Goal: Task Accomplishment & Management: Use online tool/utility

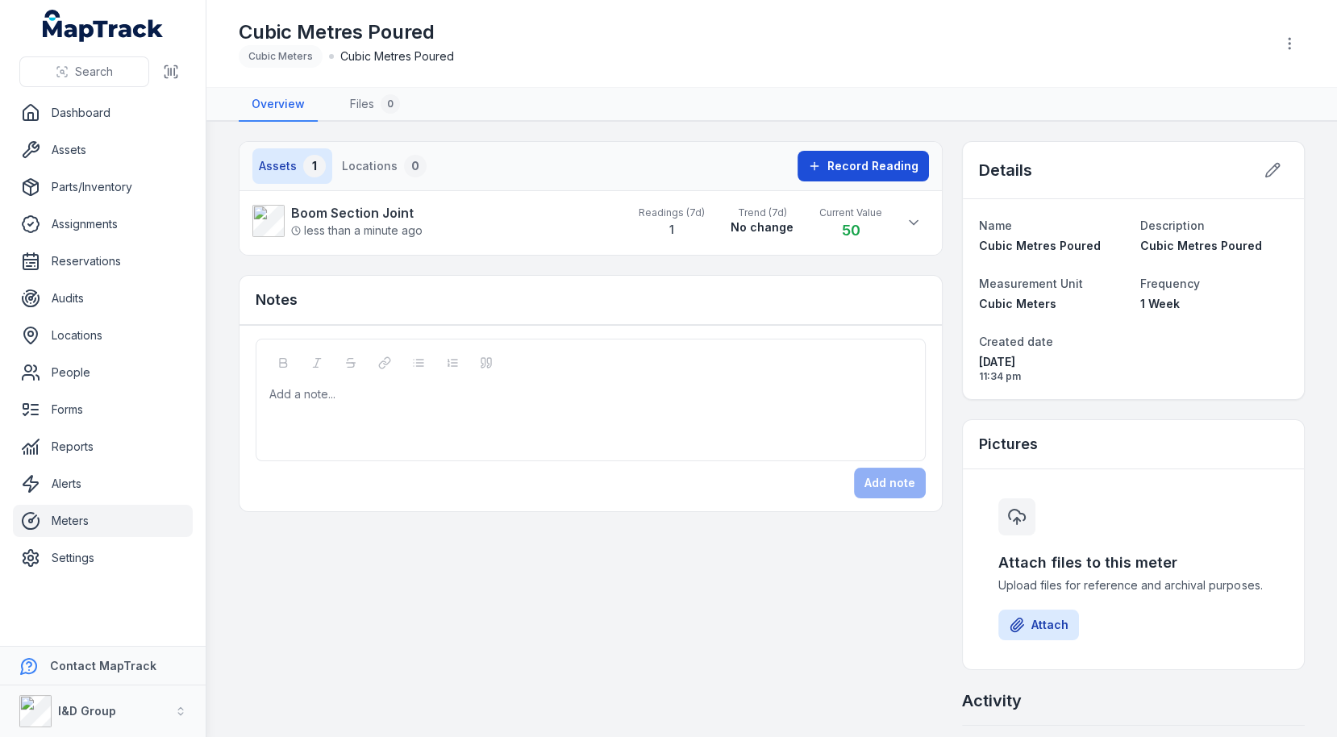
click at [883, 169] on span "Record Reading" at bounding box center [872, 166] width 91 height 16
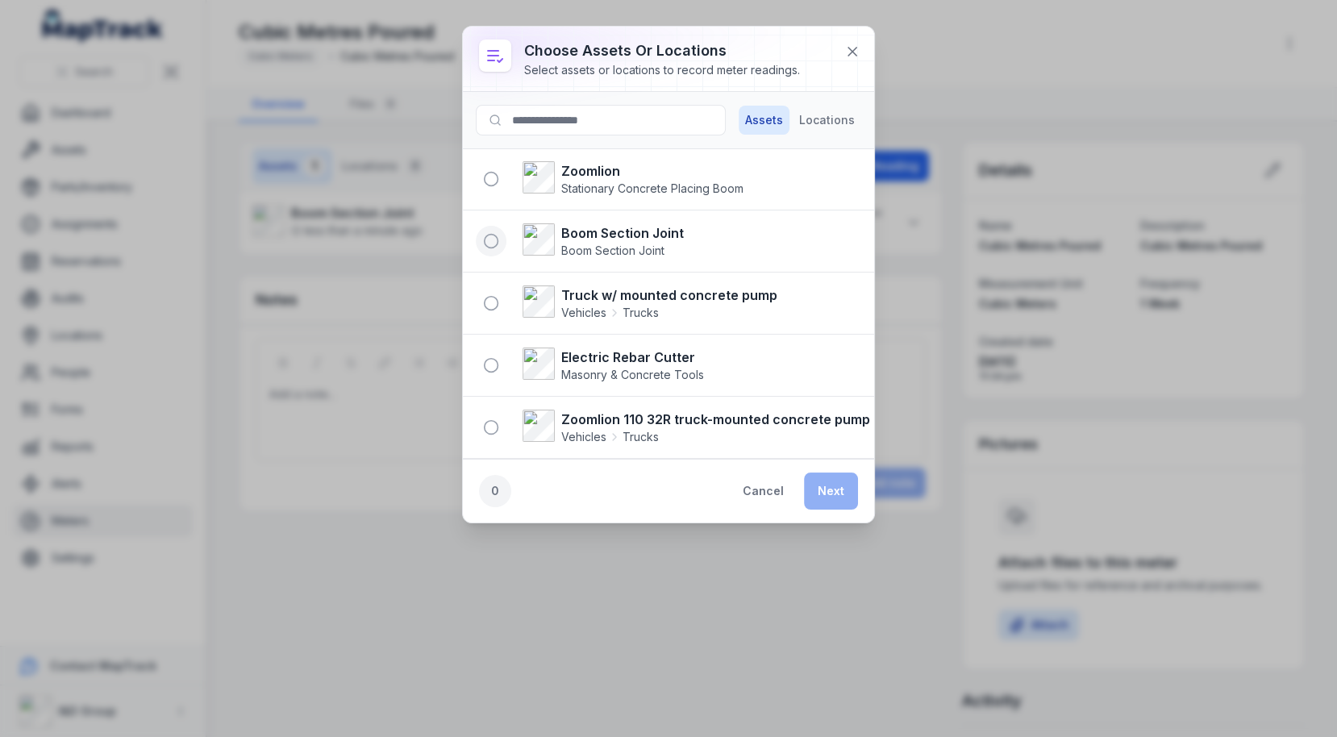
click at [502, 235] on button "button" at bounding box center [491, 241] width 31 height 31
click at [741, 482] on button "Cancel" at bounding box center [763, 490] width 69 height 37
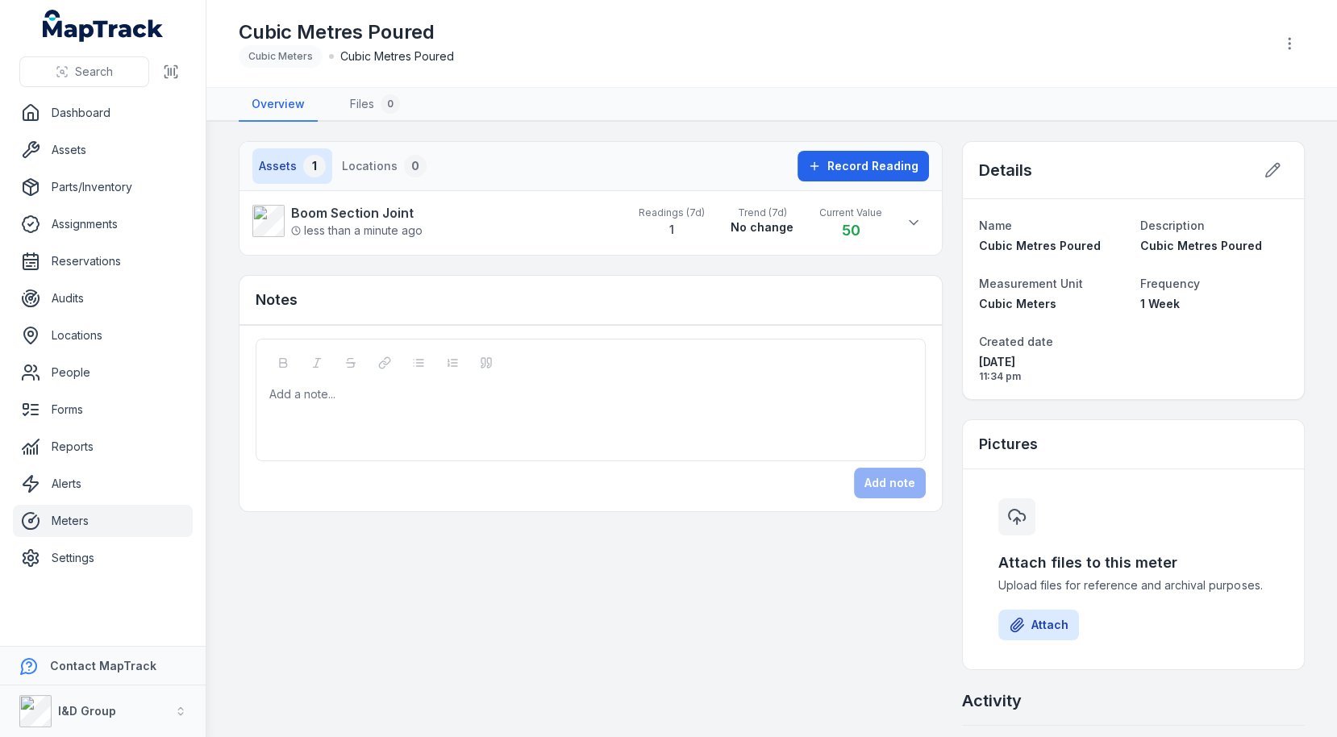
click at [546, 264] on div "Assets 1 Locations 0 Record Reading Boom Section Joint less than a minute ago R…" at bounding box center [591, 326] width 704 height 371
click at [836, 167] on span "Record Reading" at bounding box center [872, 166] width 91 height 16
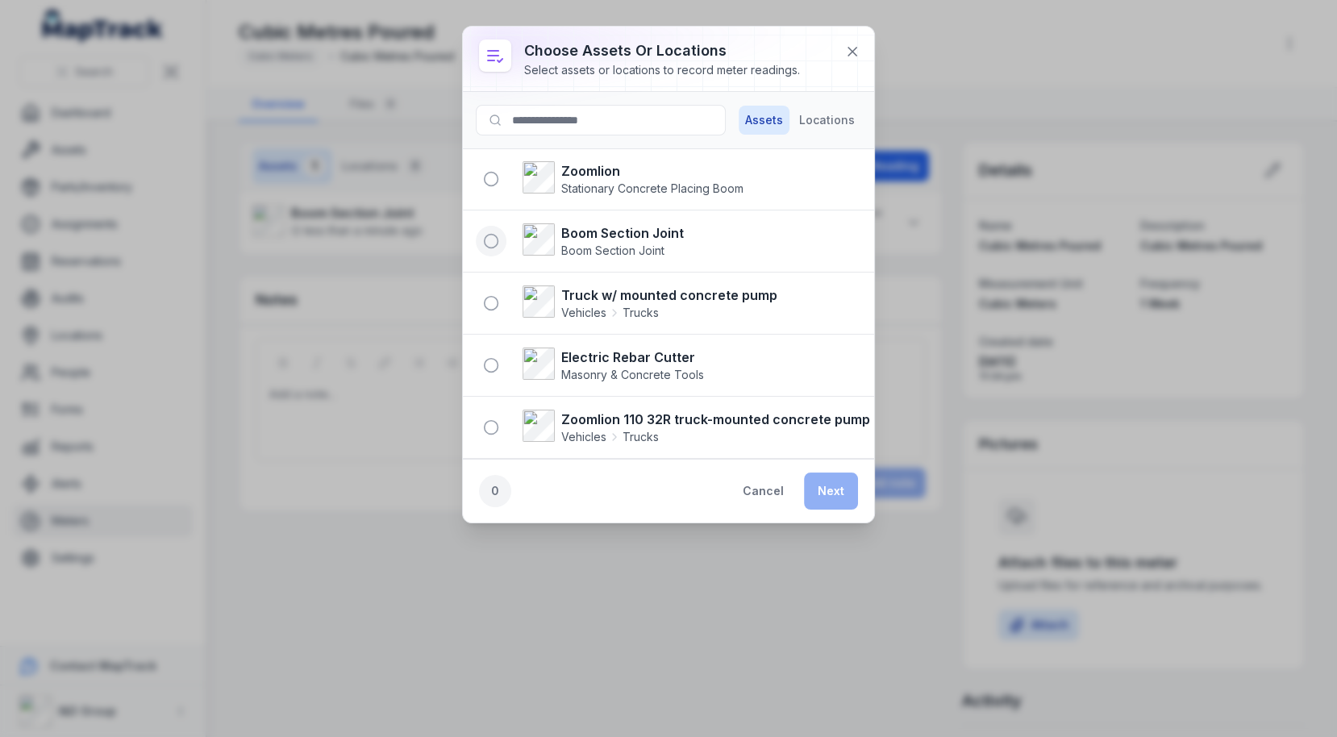
click at [497, 236] on icon "button" at bounding box center [491, 241] width 16 height 16
click at [772, 464] on div "1 Cancel Next" at bounding box center [668, 491] width 411 height 64
click at [772, 488] on button "Cancel" at bounding box center [763, 490] width 69 height 37
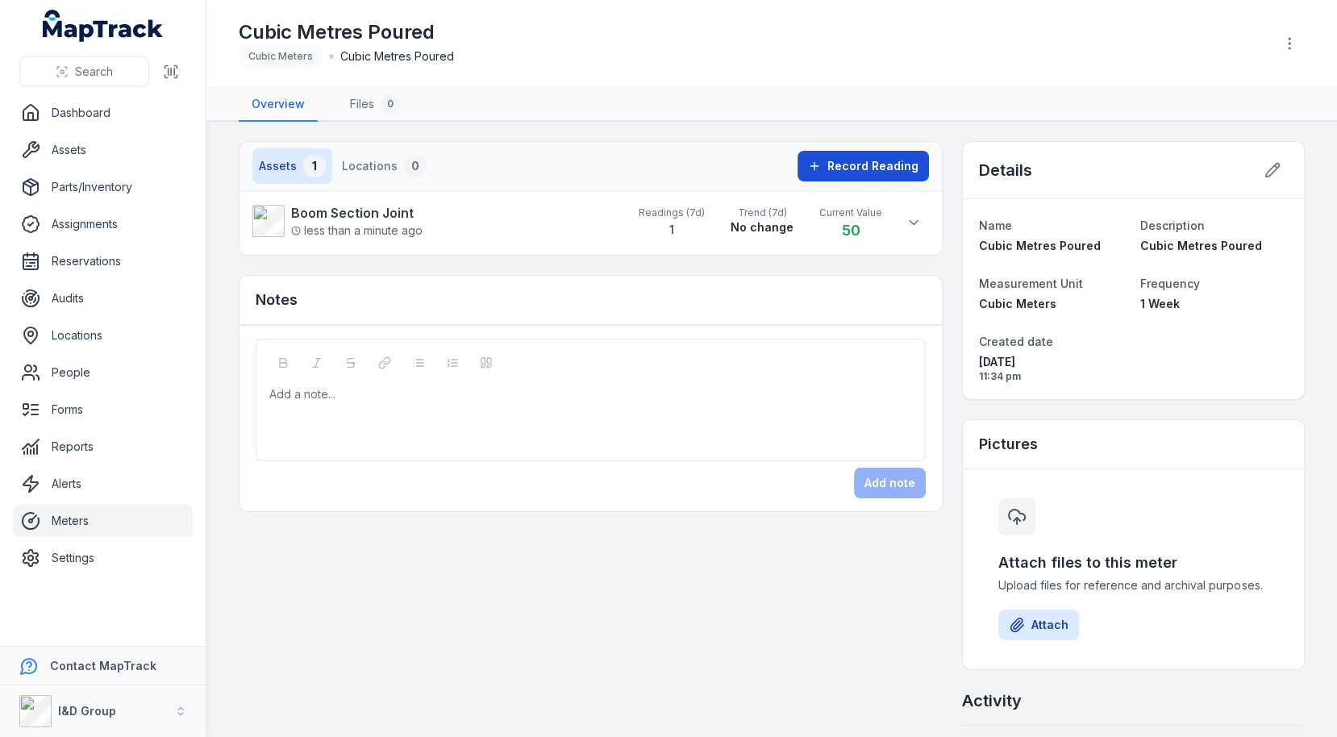
click at [862, 173] on button "Record Reading" at bounding box center [862, 166] width 131 height 31
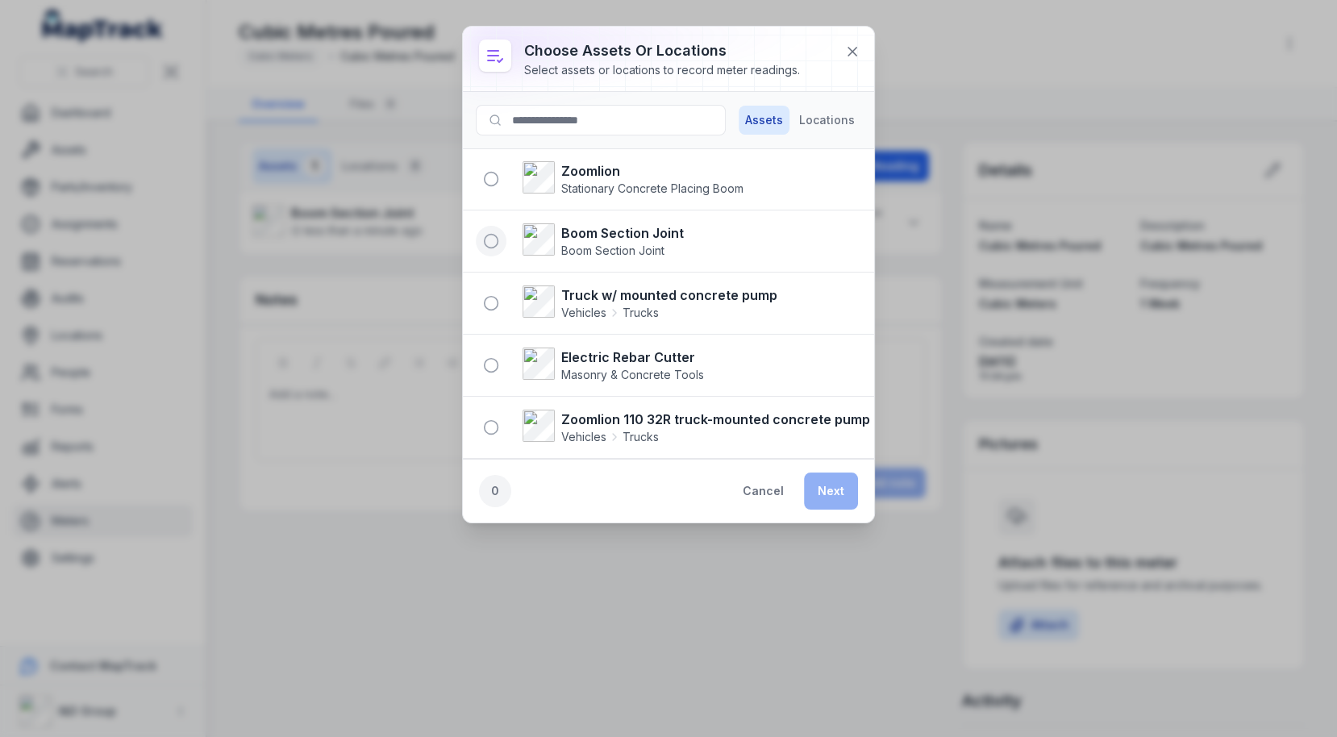
click at [496, 237] on circle "button" at bounding box center [492, 242] width 14 height 14
click at [829, 485] on button "Next" at bounding box center [831, 490] width 54 height 37
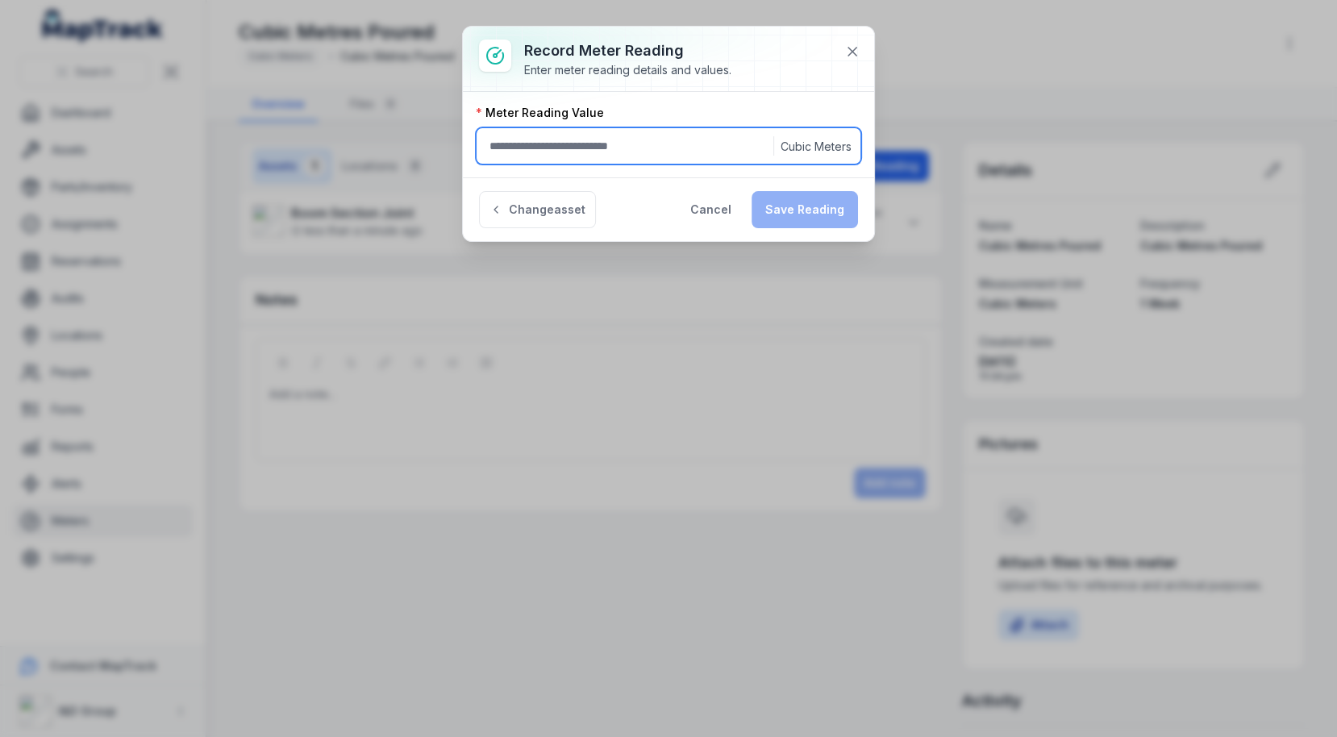
click at [552, 139] on input ":r17p:-form-item-label" at bounding box center [668, 145] width 385 height 37
type input "**"
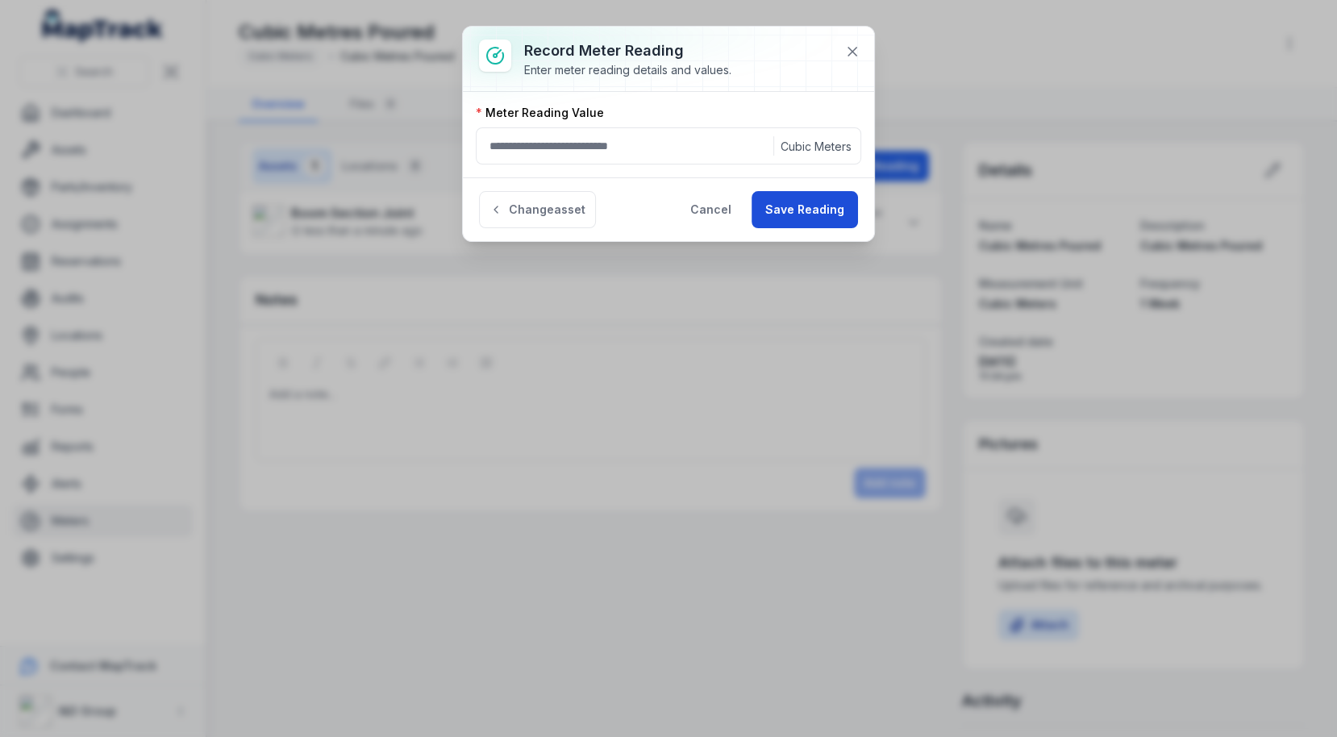
click at [810, 207] on button "Save Reading" at bounding box center [804, 209] width 106 height 37
